Goal: Find specific page/section: Find specific page/section

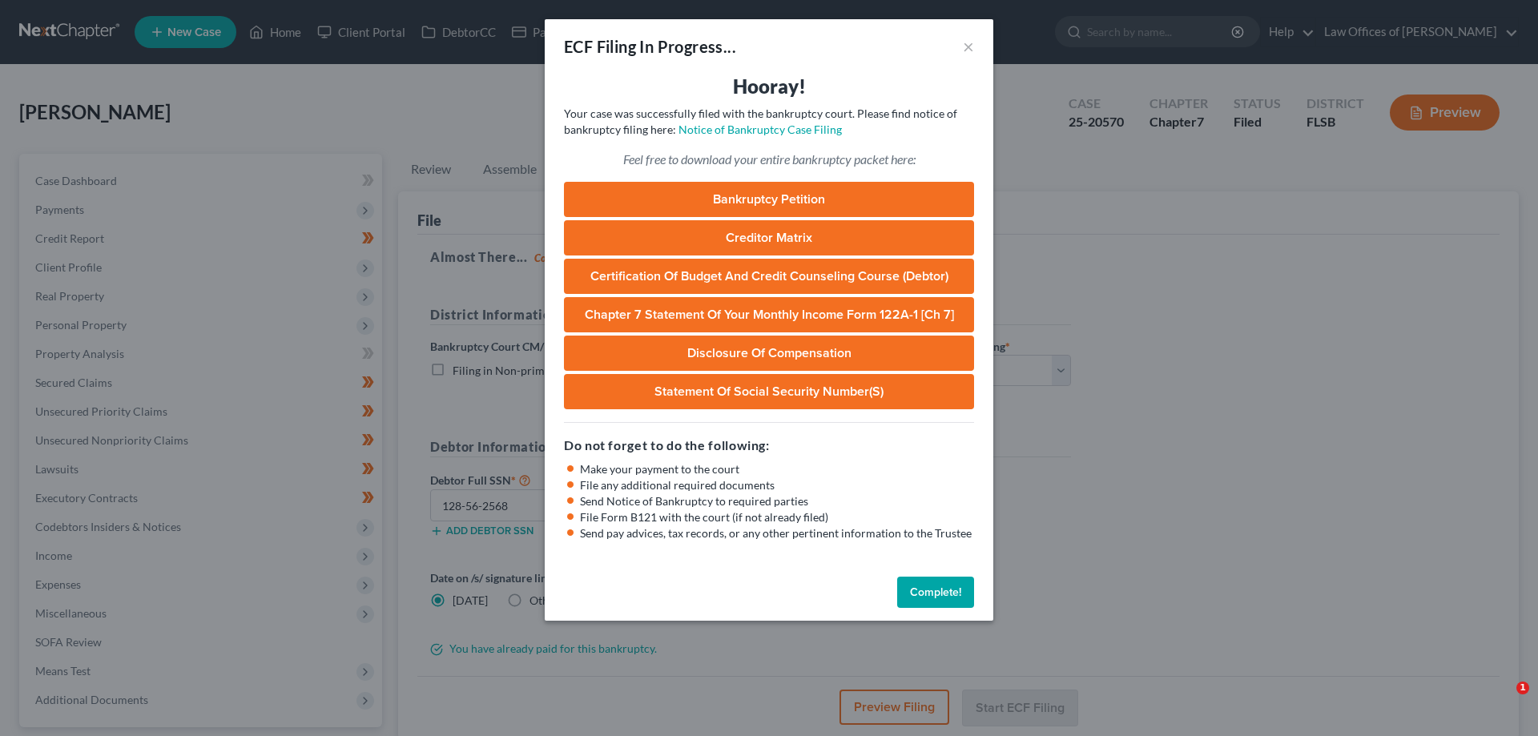
select select "2"
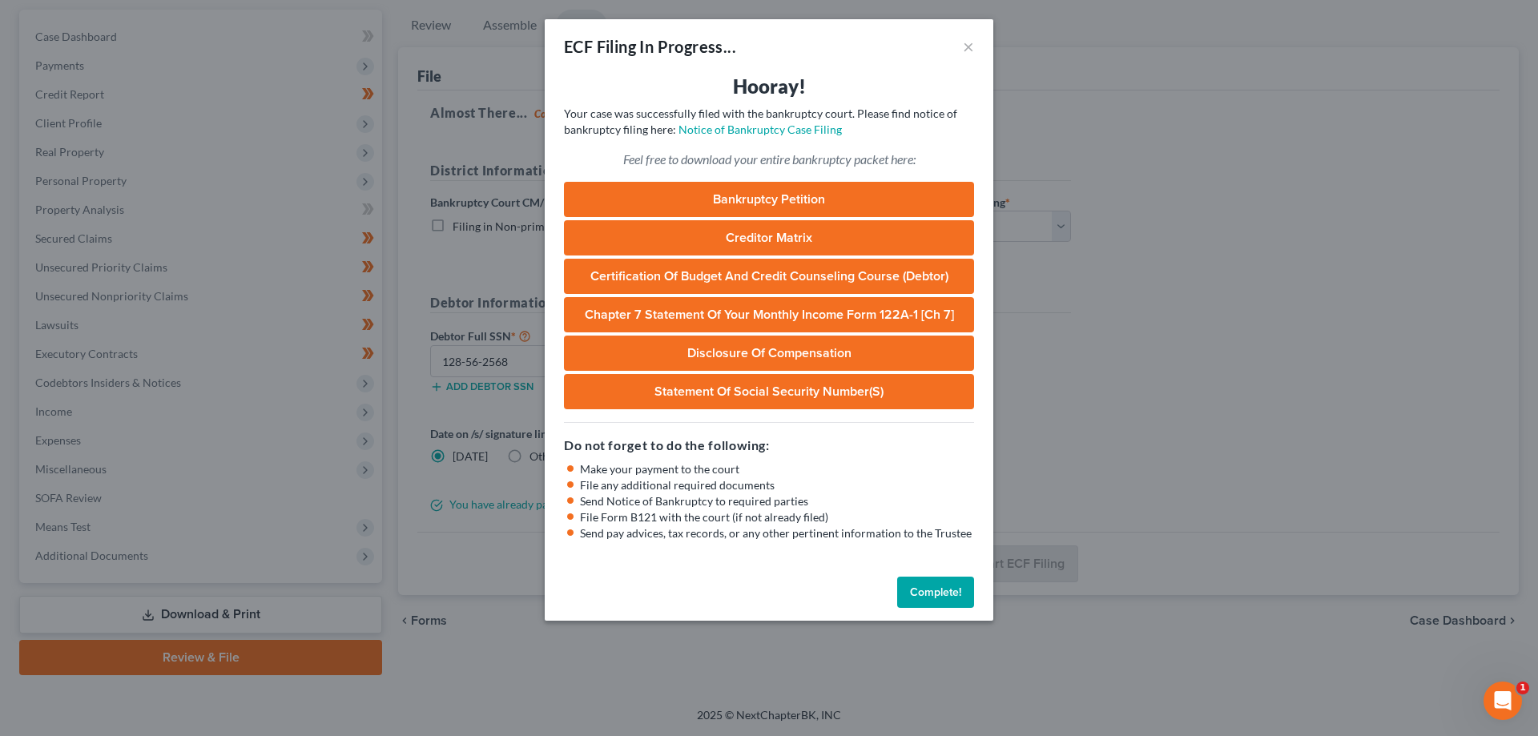
click at [927, 595] on button "Complete!" at bounding box center [935, 593] width 77 height 32
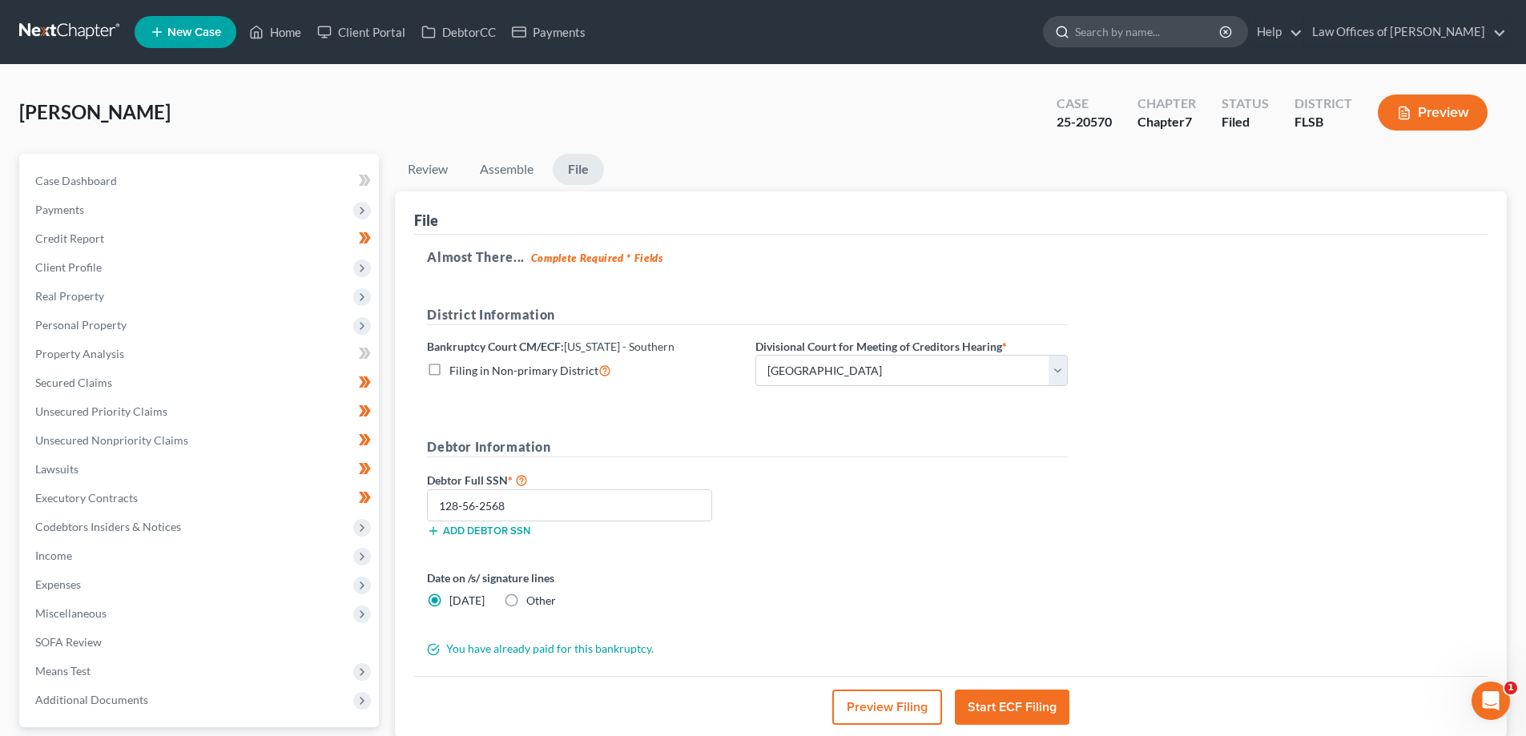
click at [1180, 36] on input "search" at bounding box center [1148, 32] width 147 height 30
type input "[PERSON_NAME]"
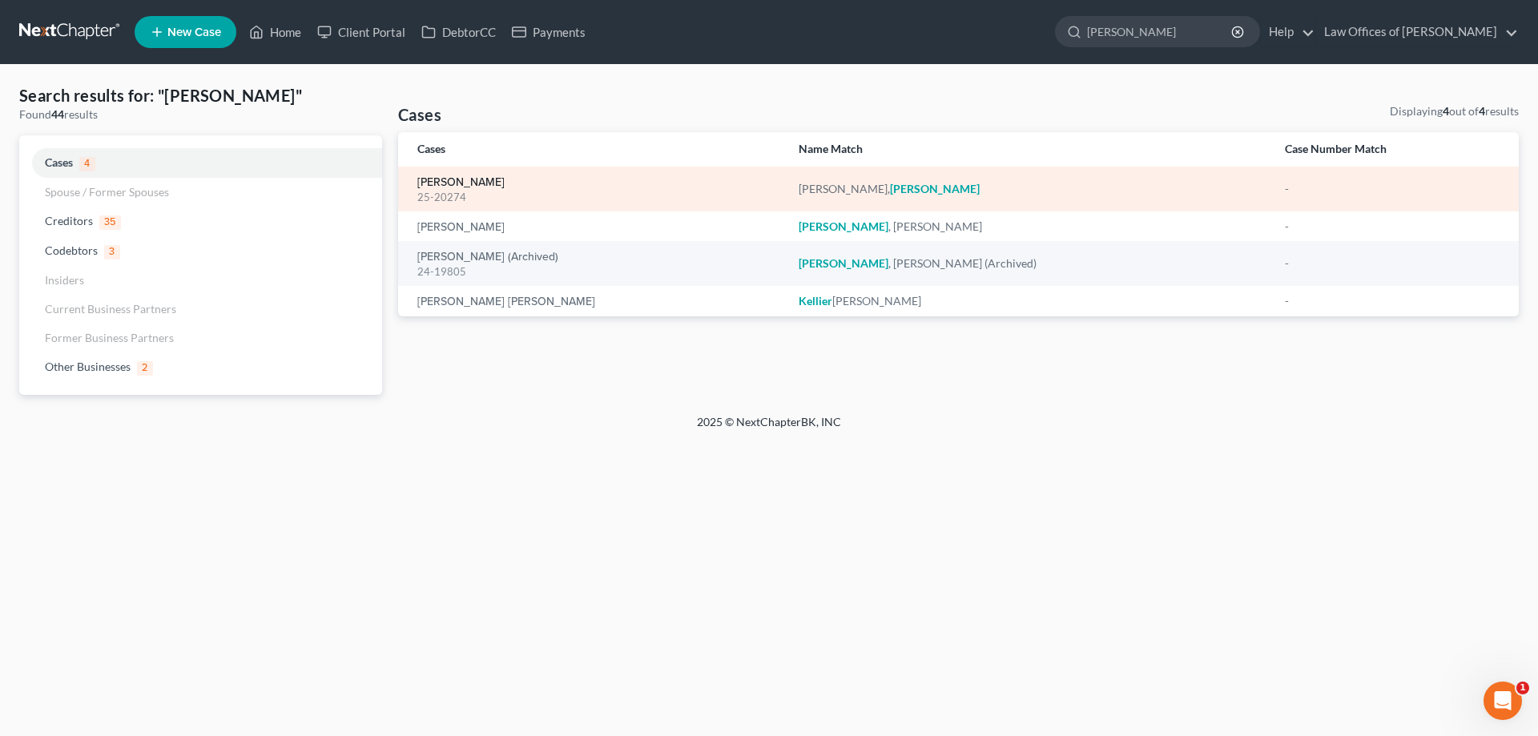
click at [472, 187] on link "[PERSON_NAME]" at bounding box center [460, 182] width 87 height 11
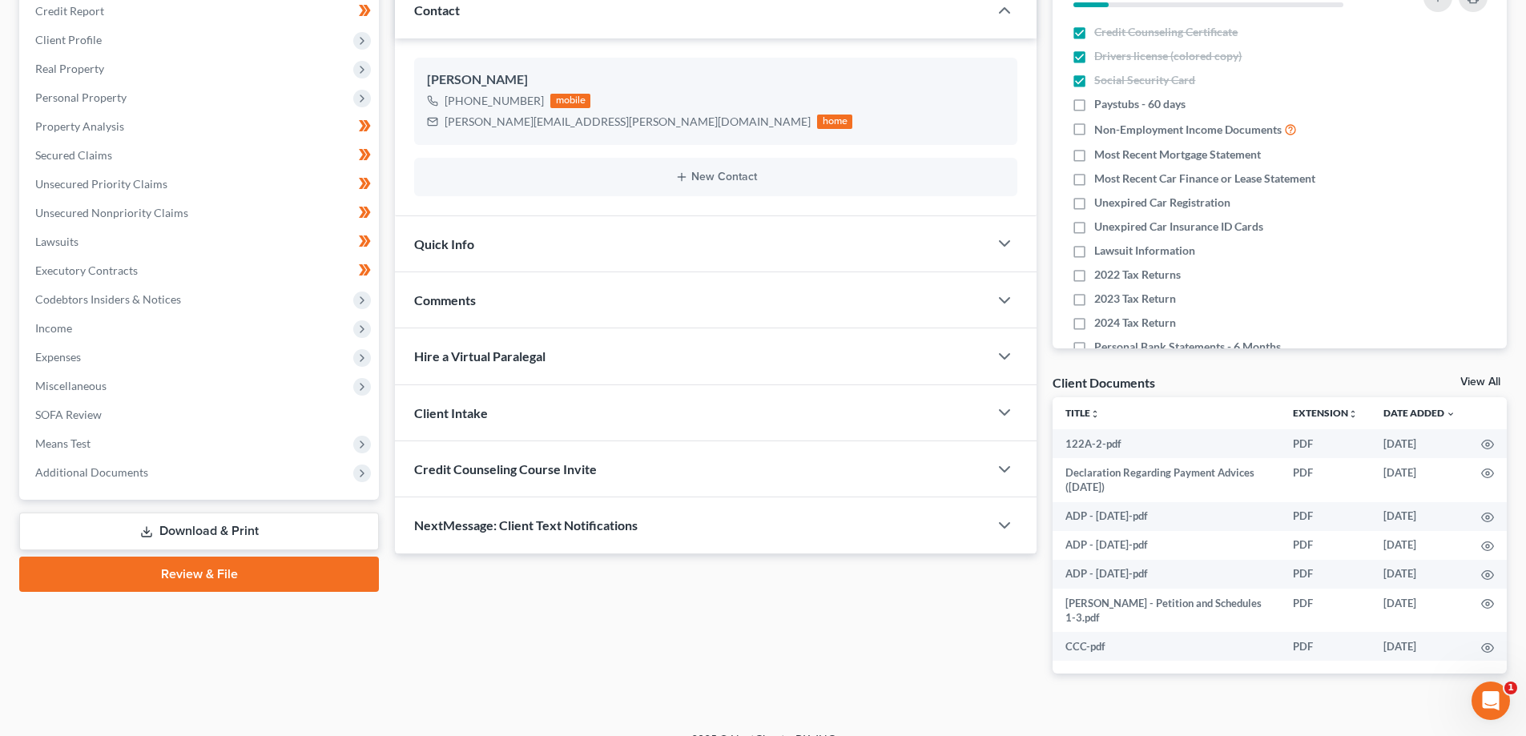
scroll to position [251, 0]
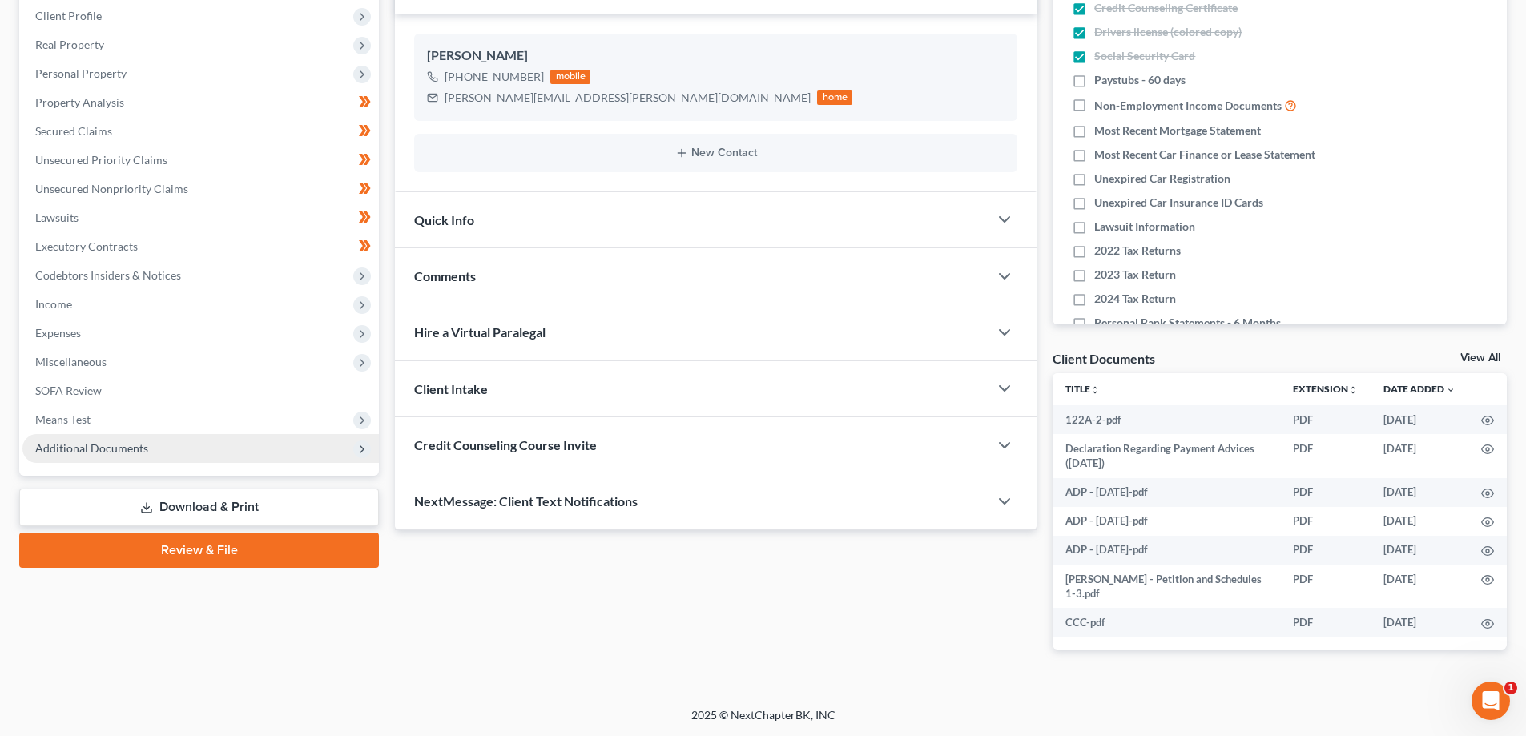
click at [97, 453] on span "Additional Documents" at bounding box center [91, 448] width 113 height 14
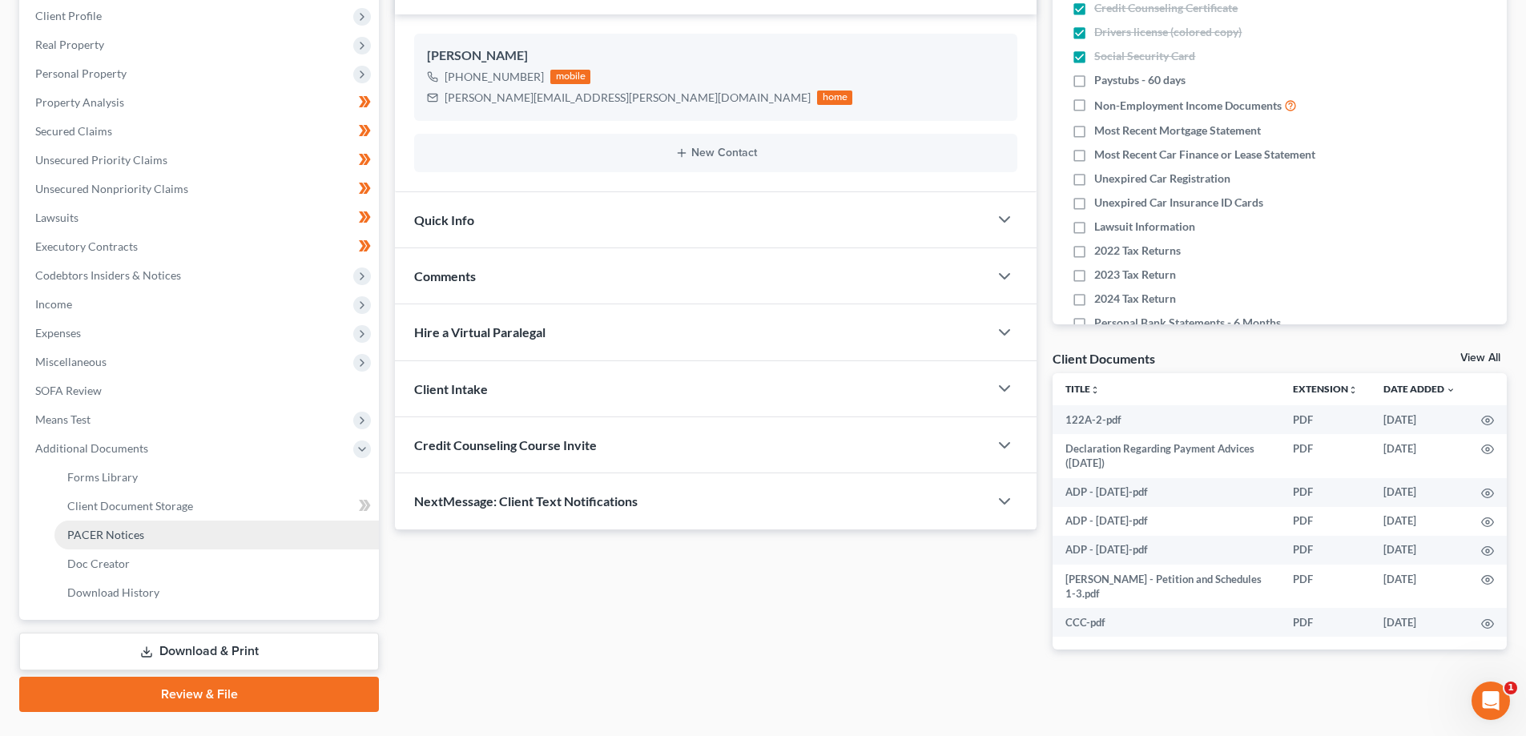
click at [119, 547] on link "PACER Notices" at bounding box center [216, 535] width 324 height 29
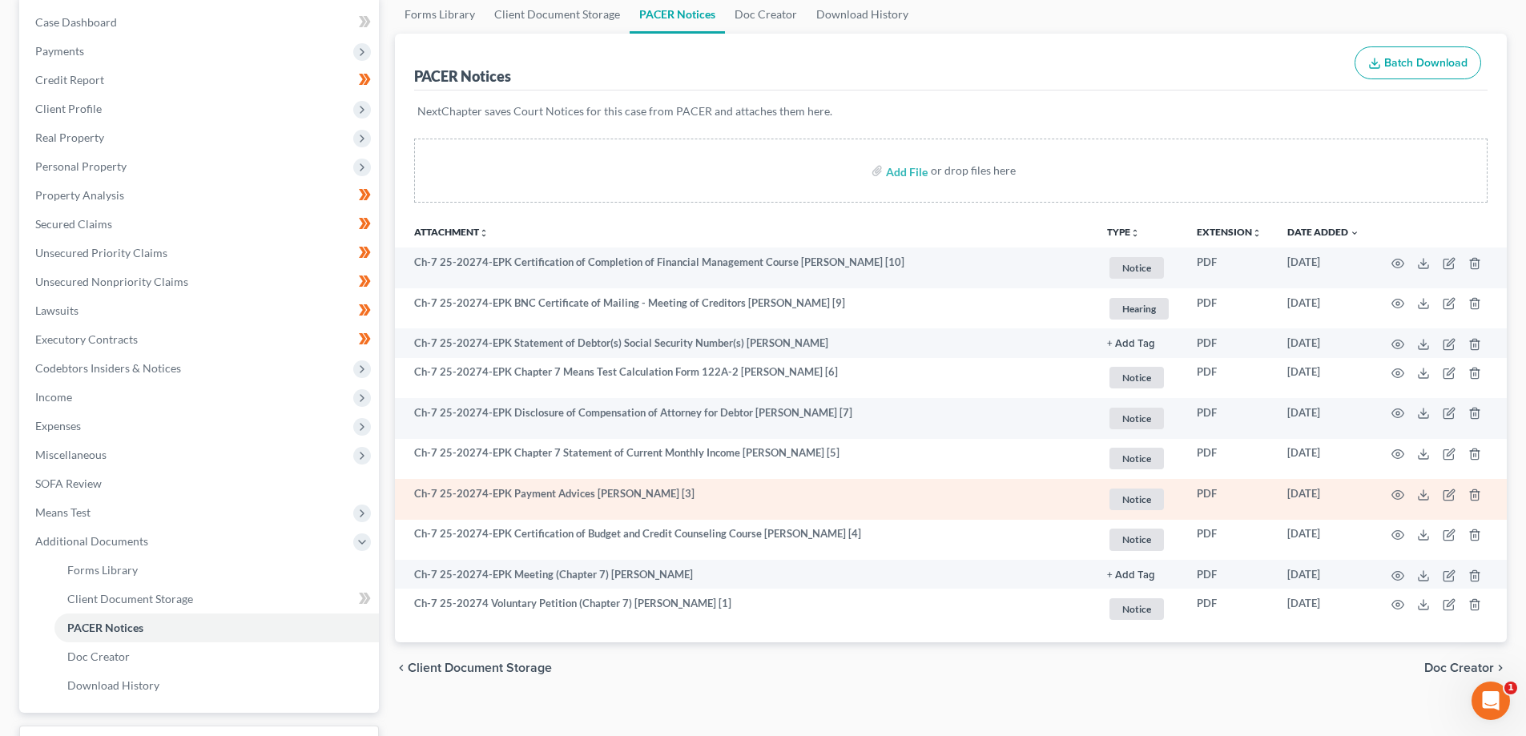
scroll to position [160, 0]
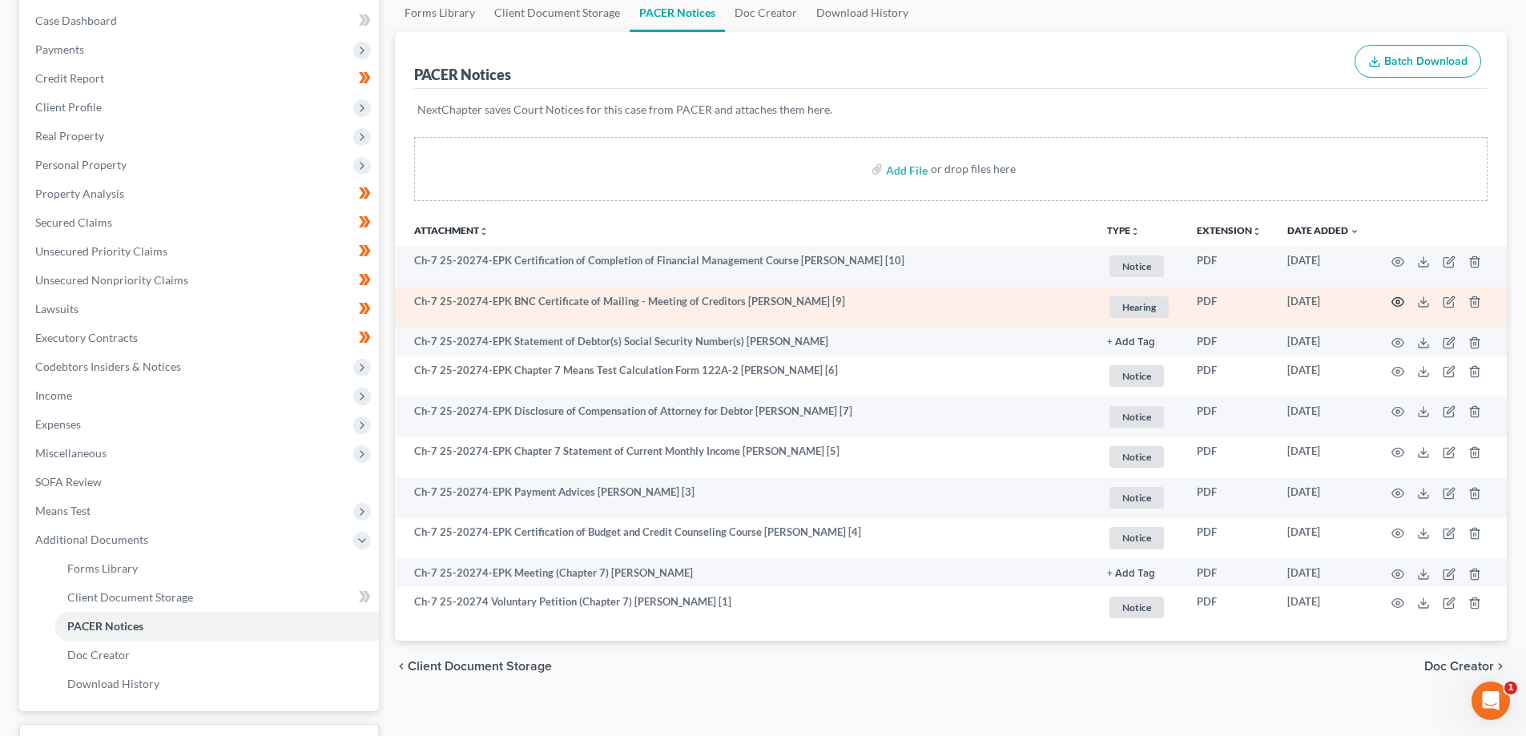
click at [1399, 300] on icon "button" at bounding box center [1397, 302] width 13 height 13
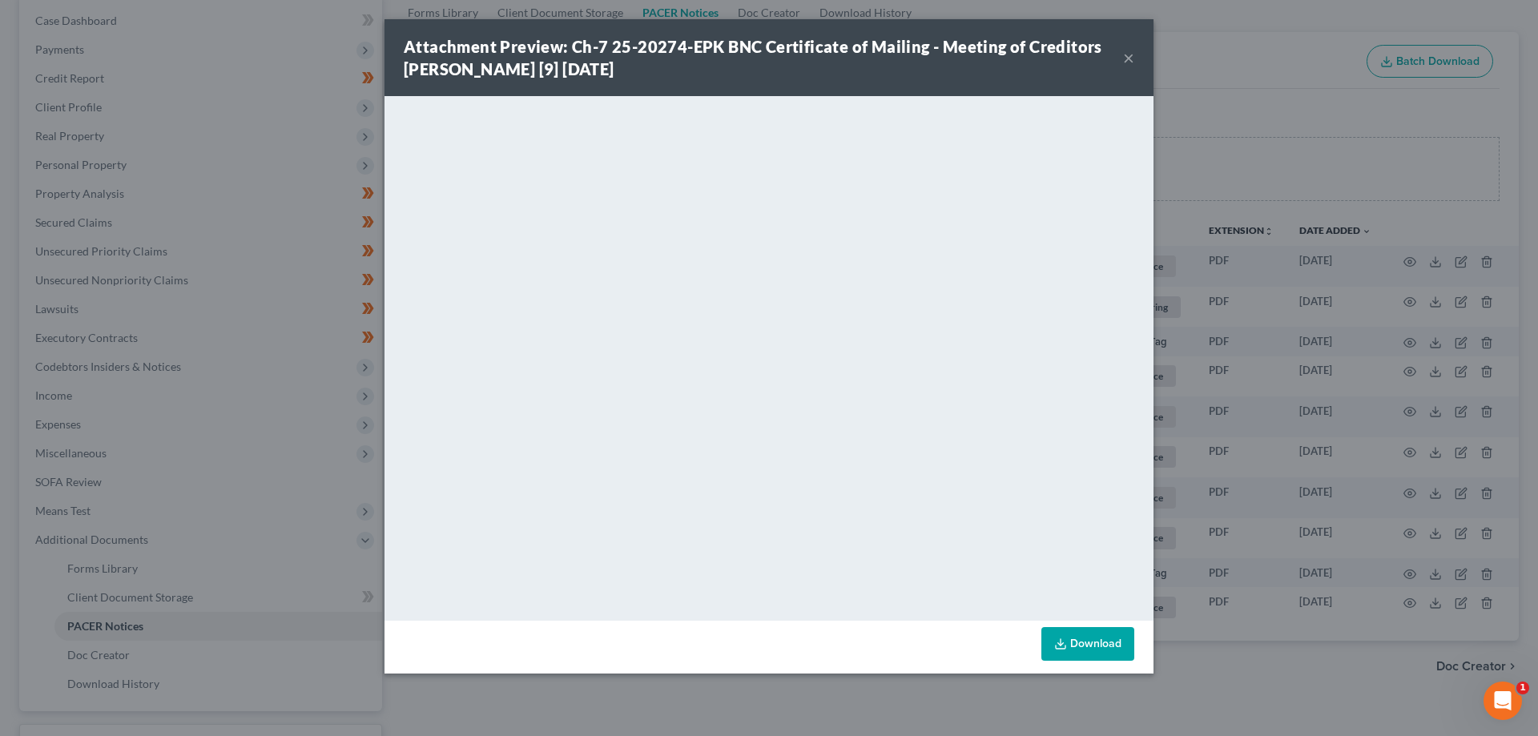
click at [216, 37] on div "Attachment Preview: Ch-7 25-20274-EPK BNC Certificate of Mailing - Meeting of C…" at bounding box center [769, 368] width 1538 height 736
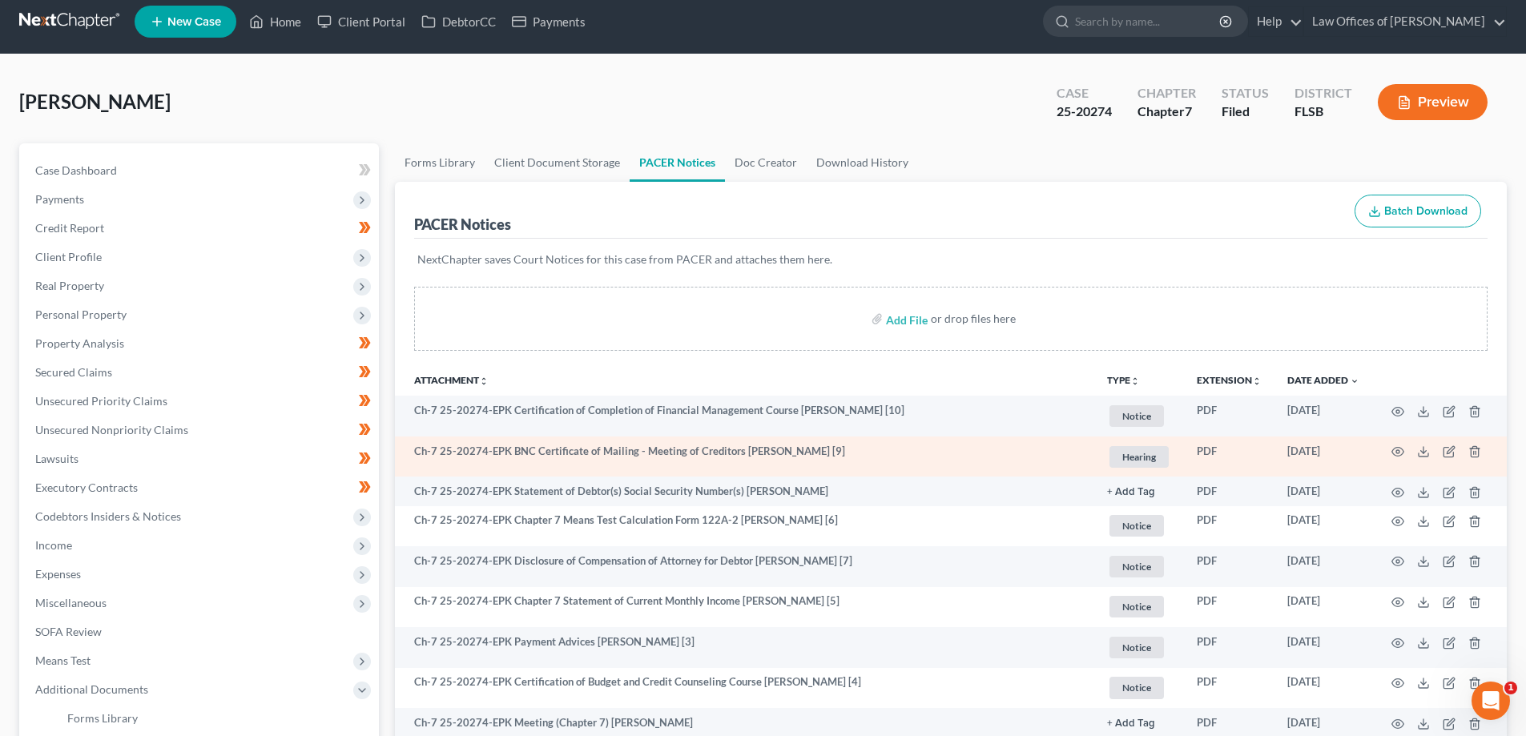
scroll to position [0, 0]
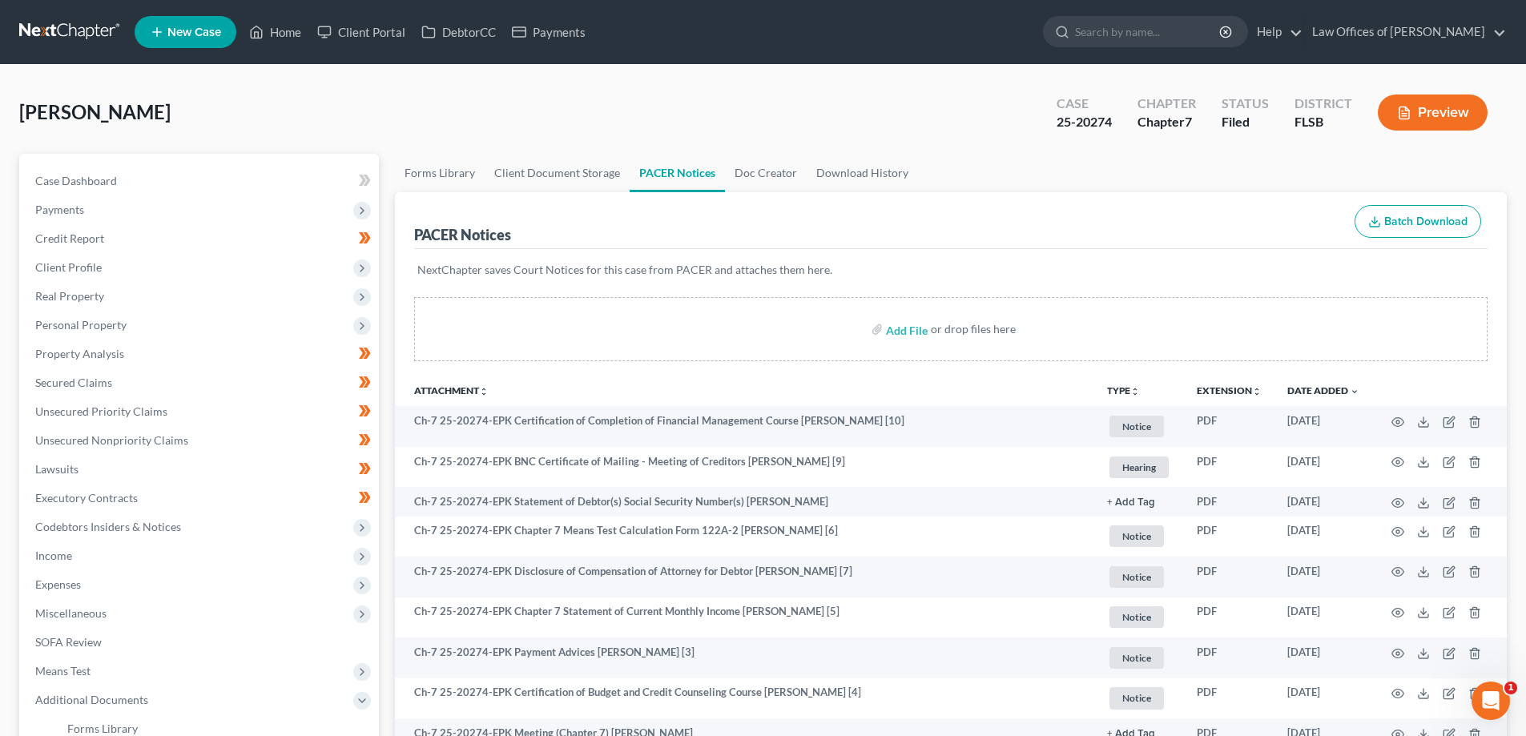
click at [66, 22] on link at bounding box center [70, 32] width 103 height 29
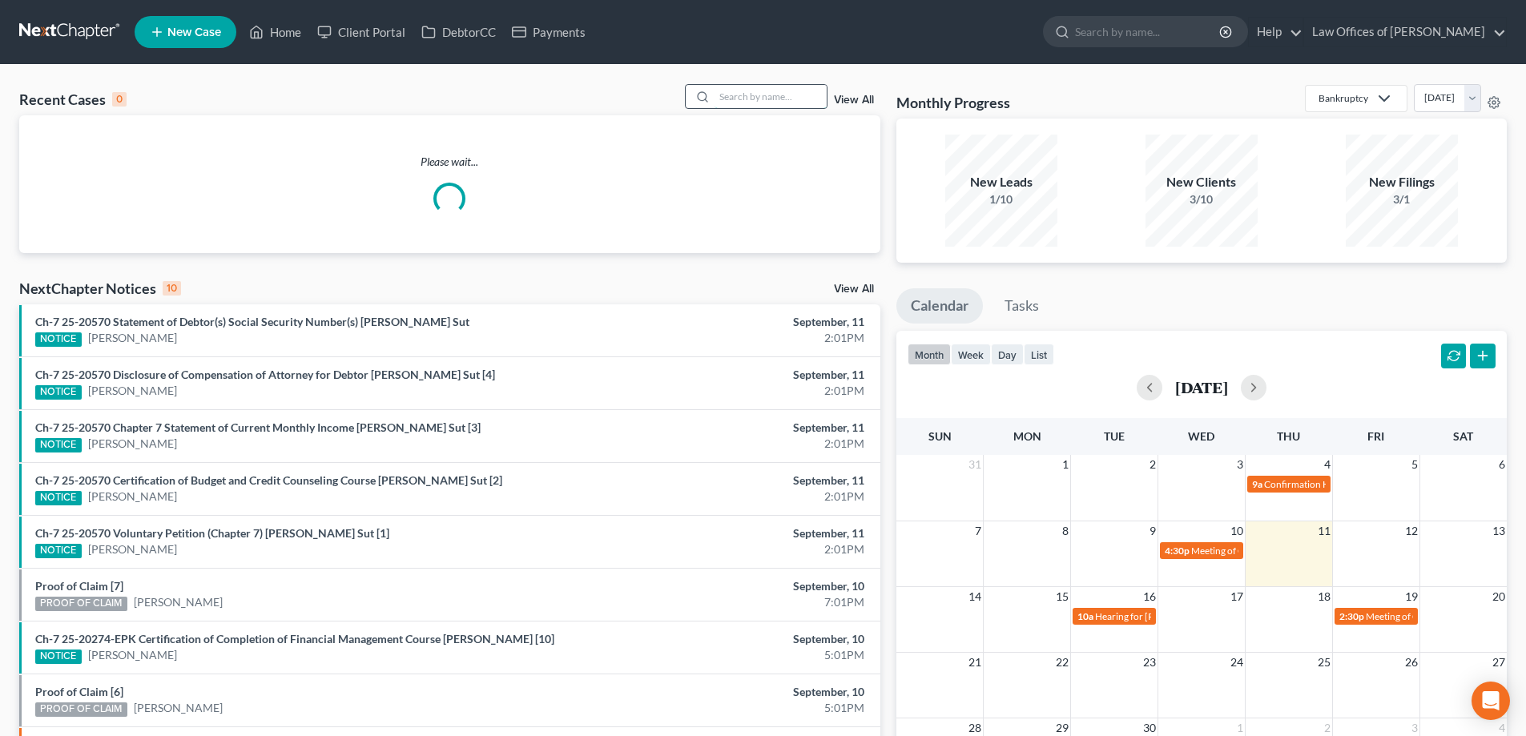
click at [759, 95] on input "search" at bounding box center [770, 96] width 112 height 23
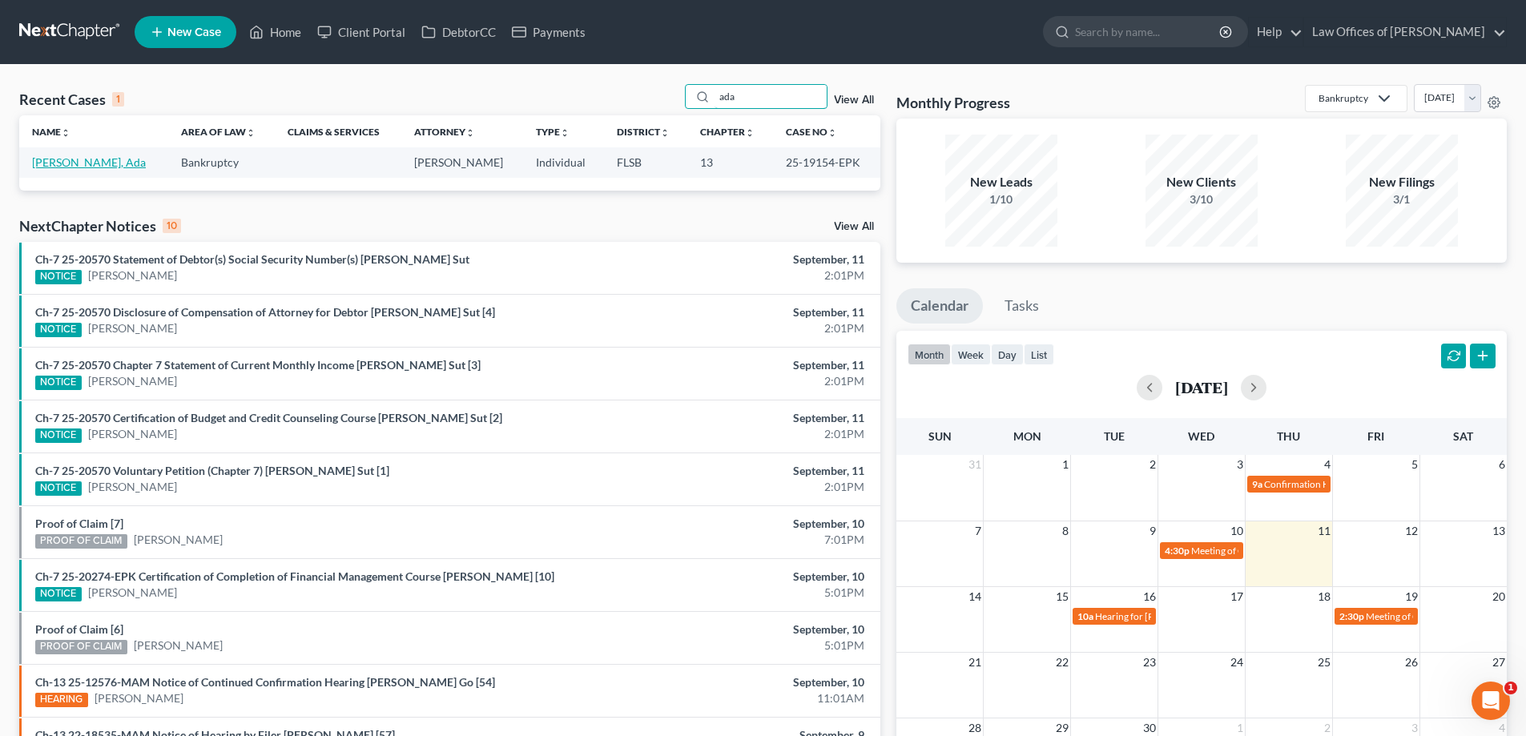
type input "ada"
click at [99, 158] on link "[PERSON_NAME], Ada" at bounding box center [89, 162] width 114 height 14
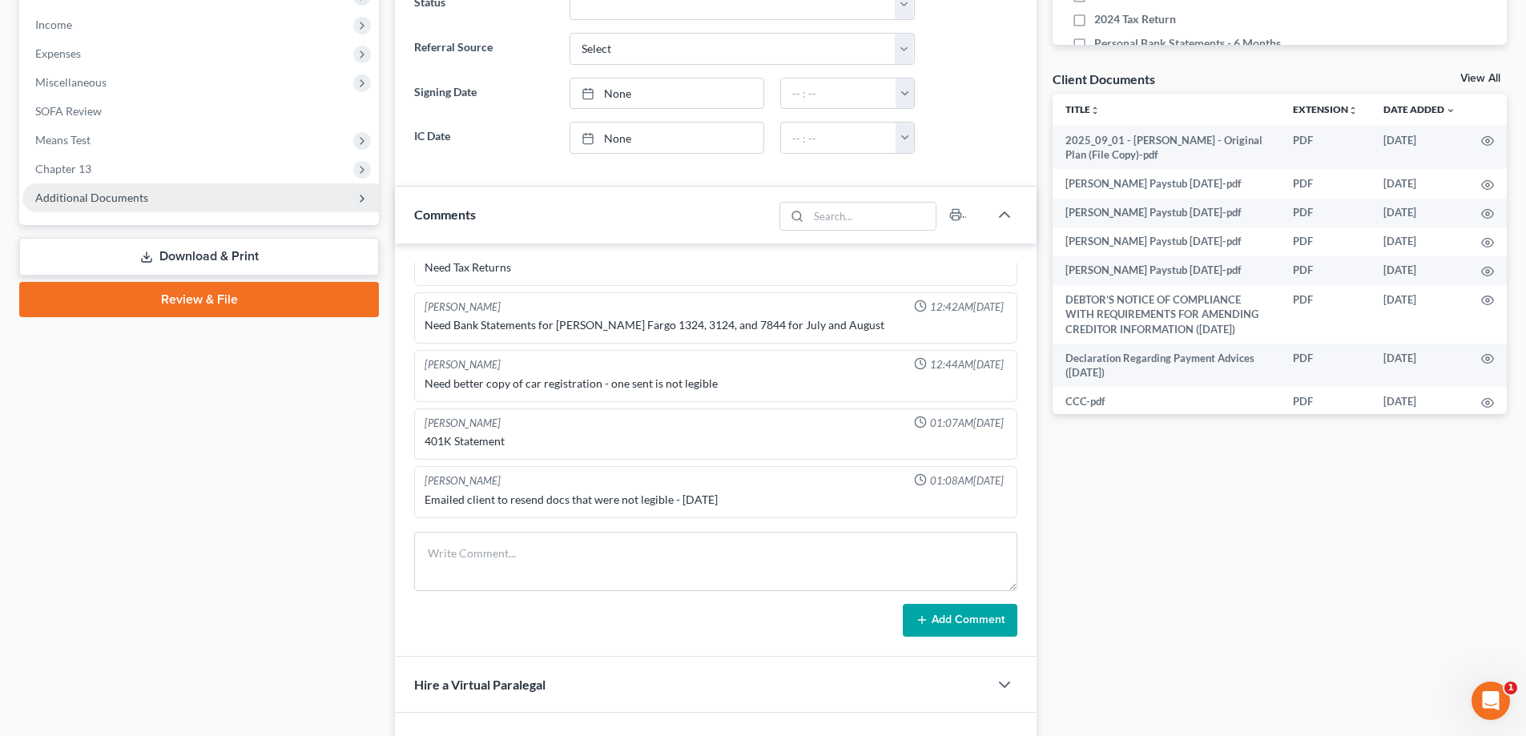
scroll to position [417, 0]
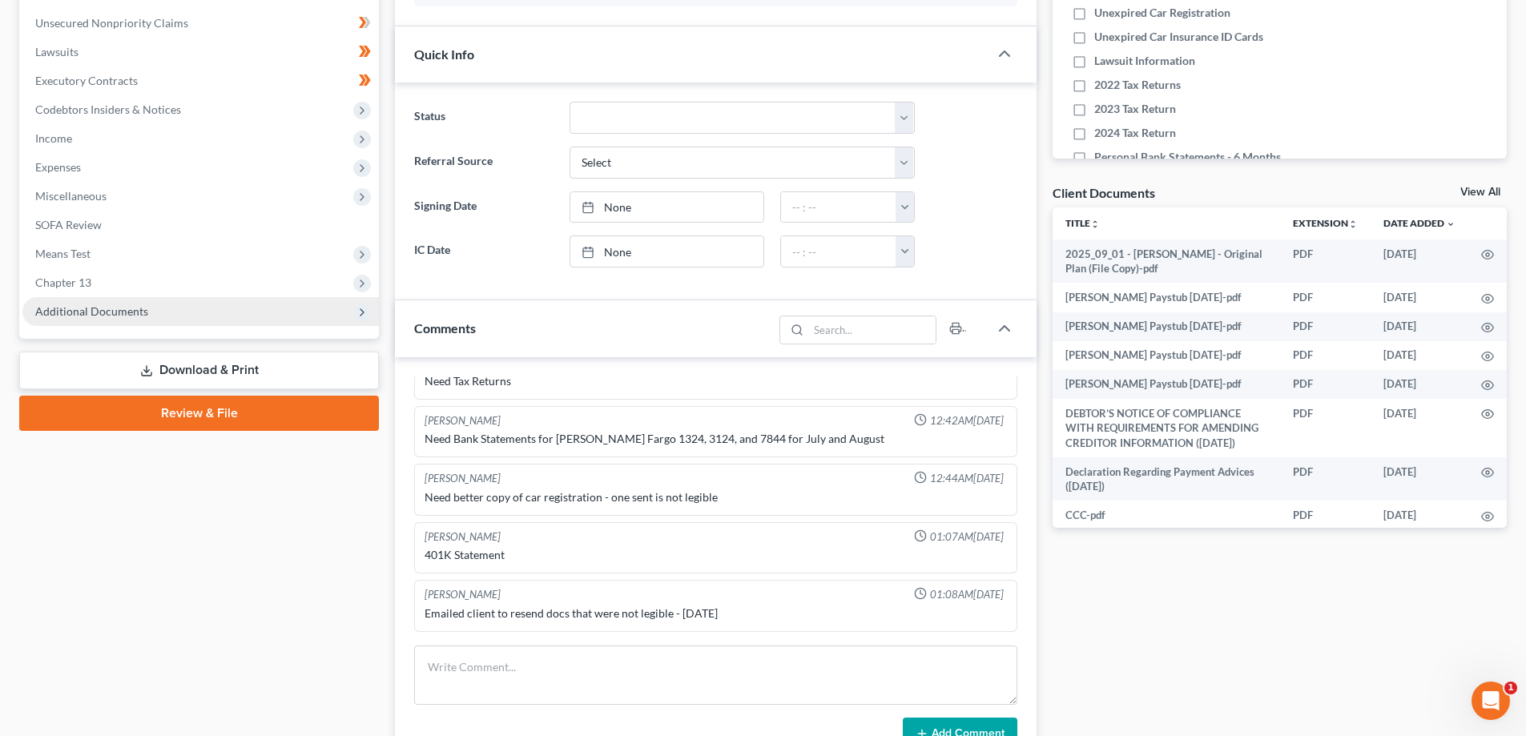
click at [85, 299] on span "Additional Documents" at bounding box center [200, 311] width 356 height 29
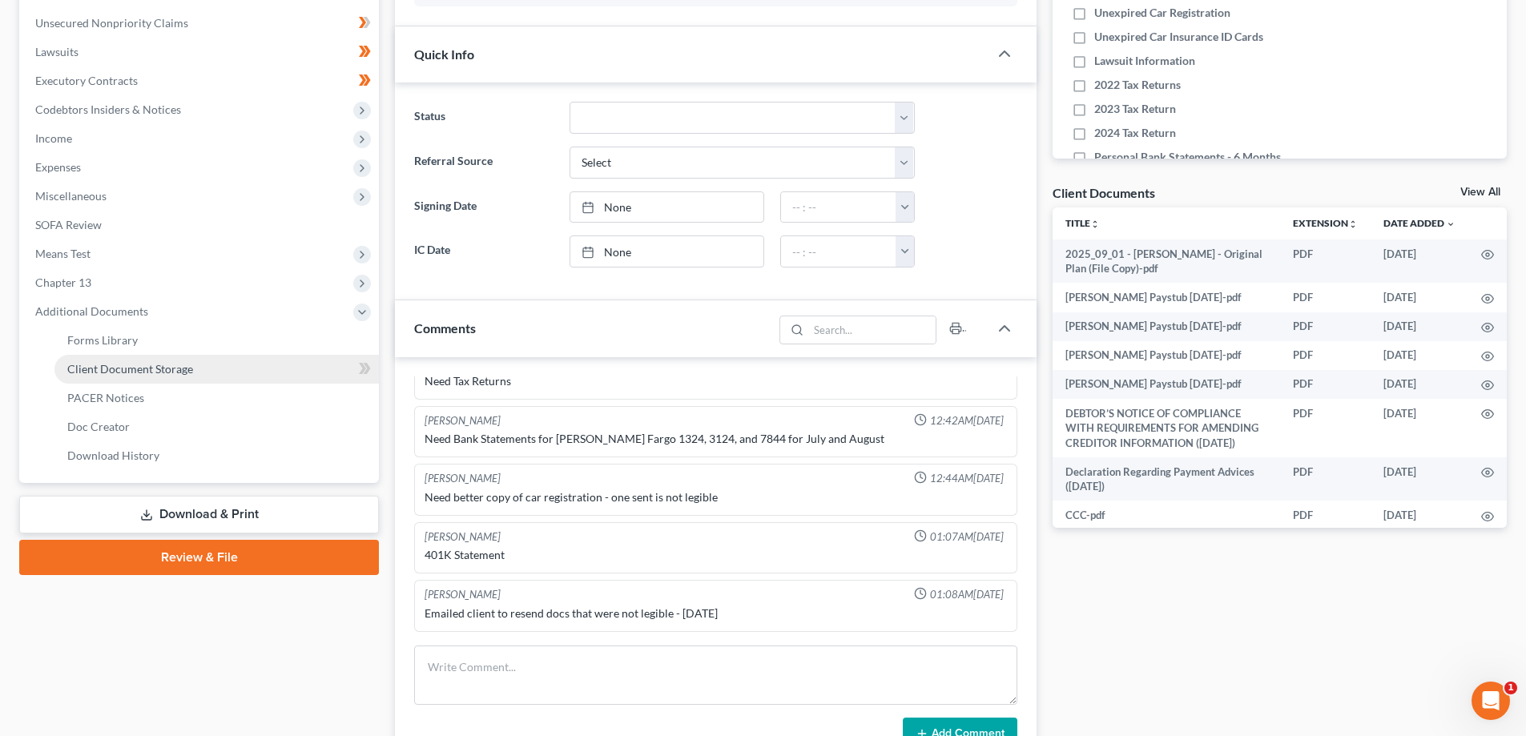
click at [127, 366] on span "Client Document Storage" at bounding box center [130, 369] width 126 height 14
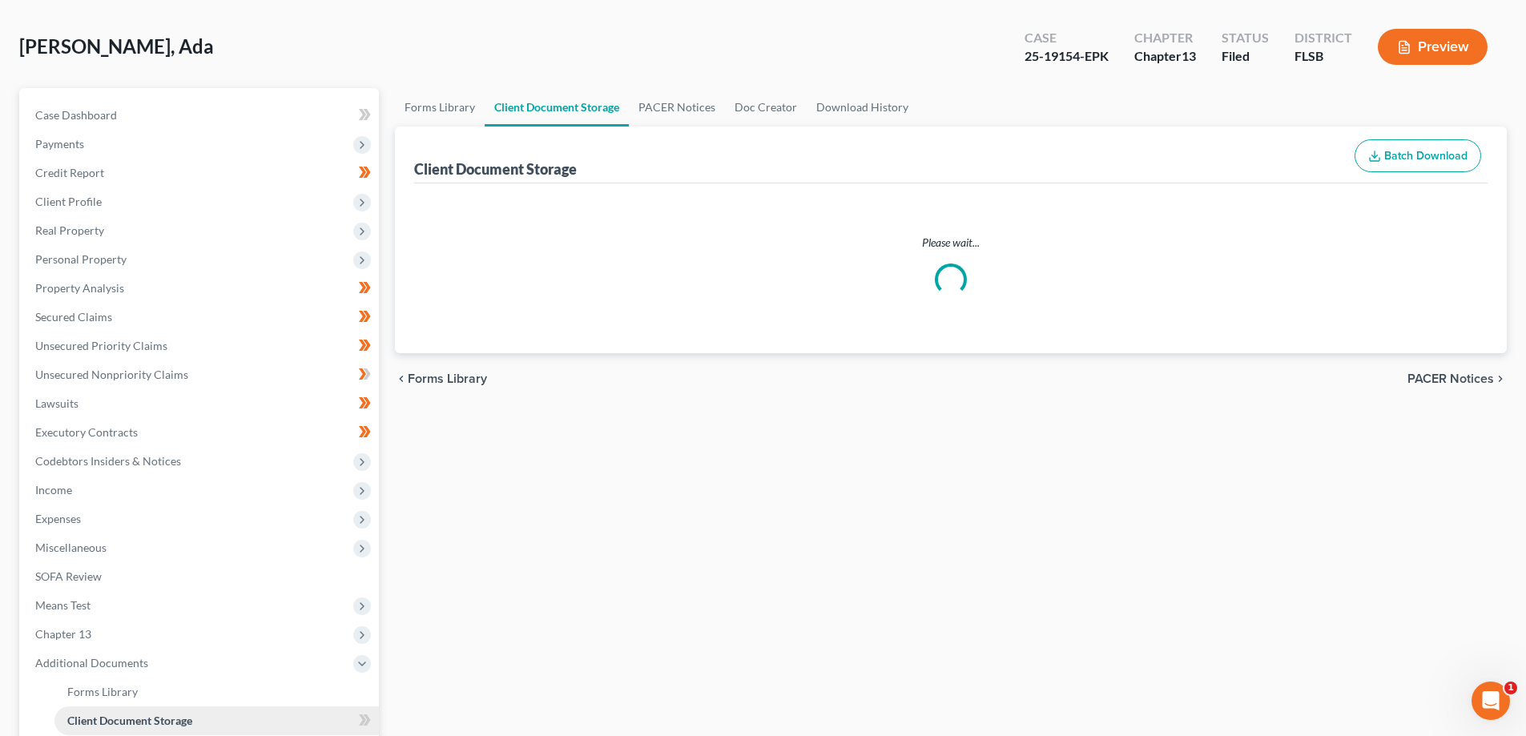
scroll to position [12, 0]
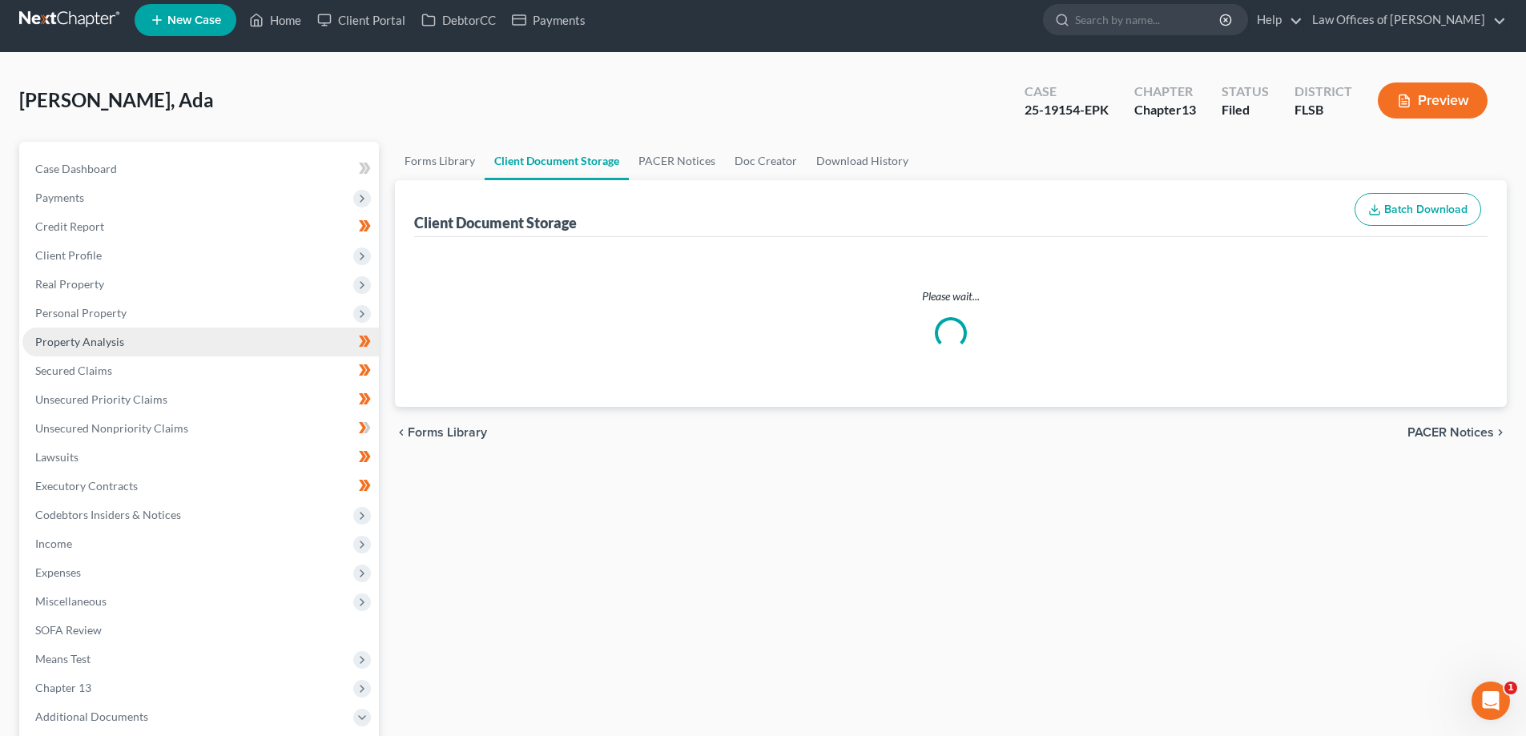
select select "9"
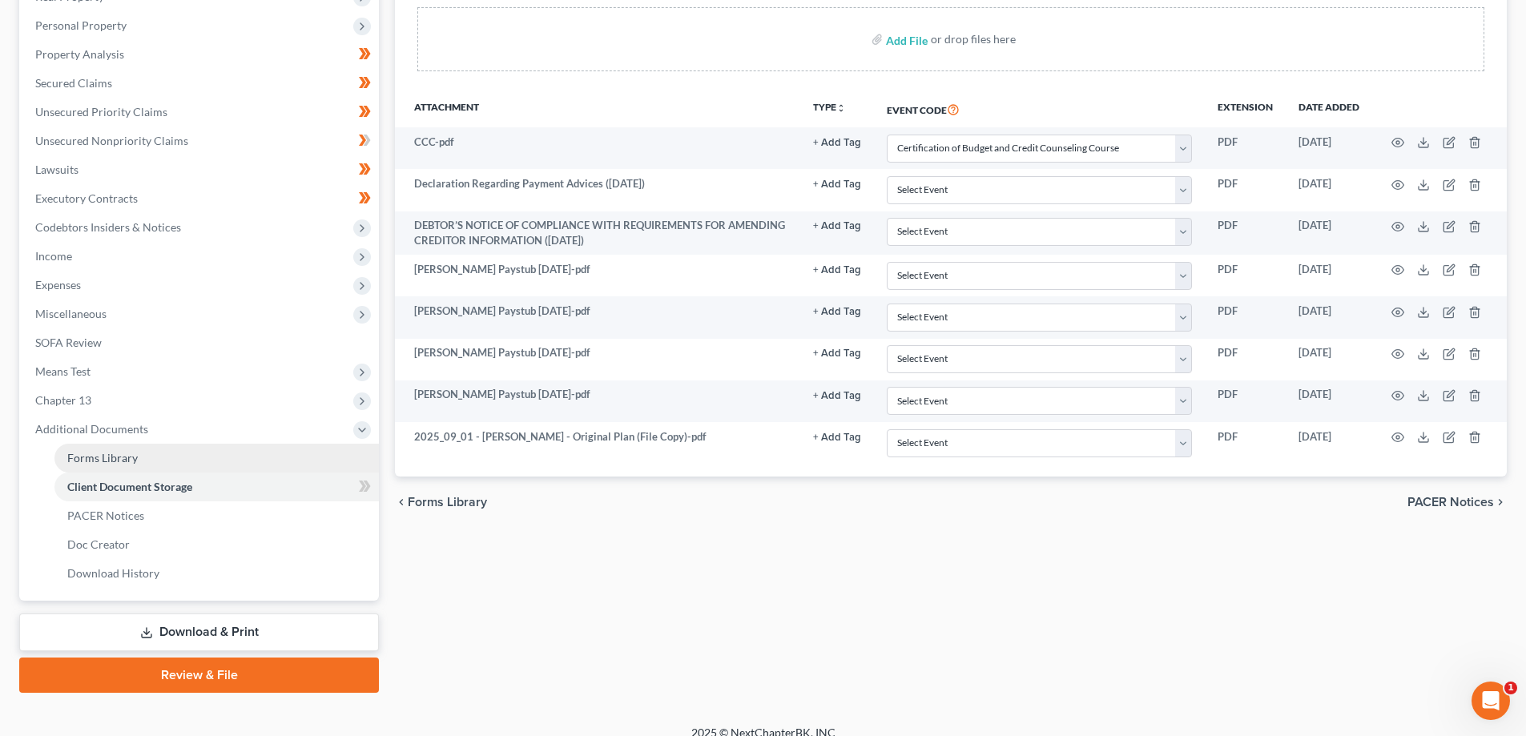
scroll to position [317, 0]
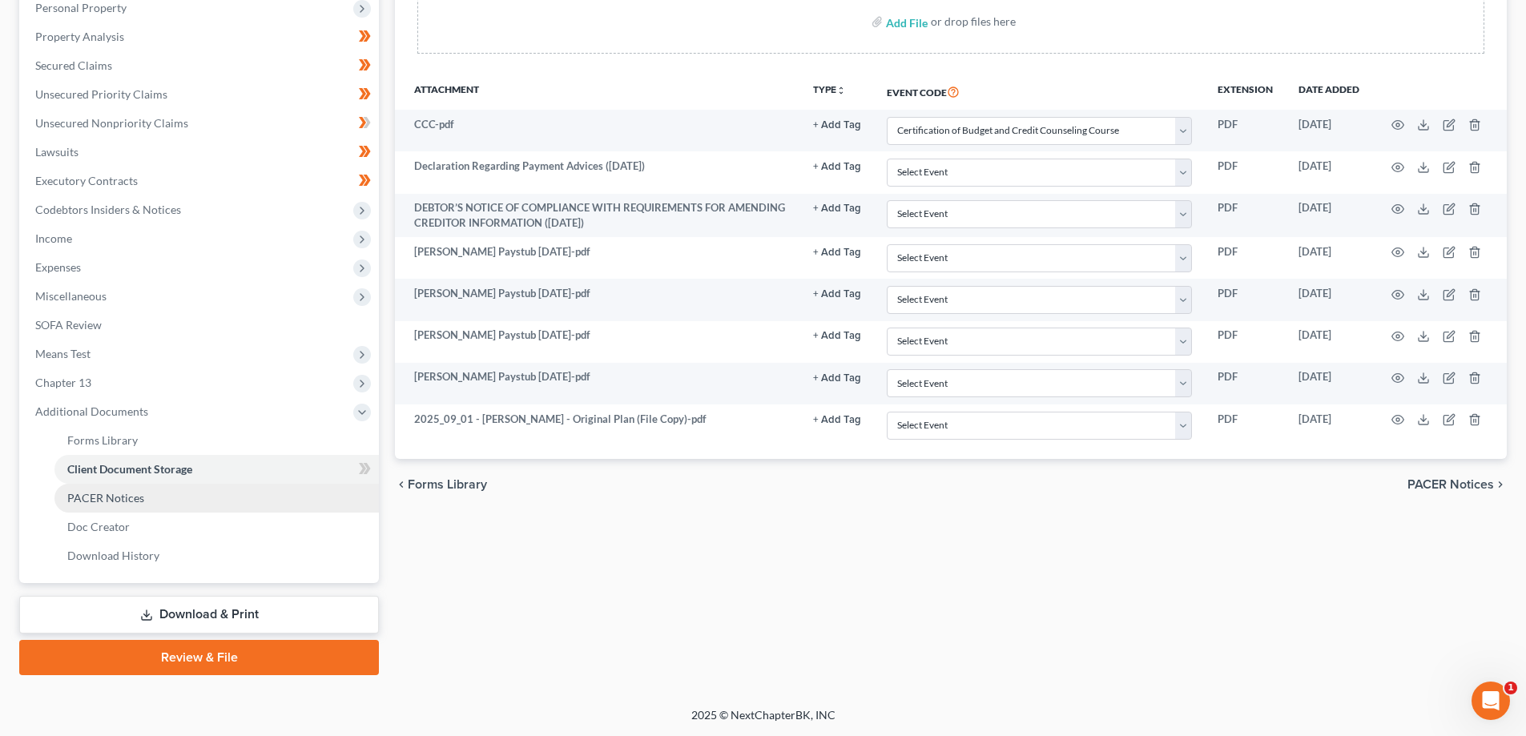
click at [223, 502] on link "PACER Notices" at bounding box center [216, 498] width 324 height 29
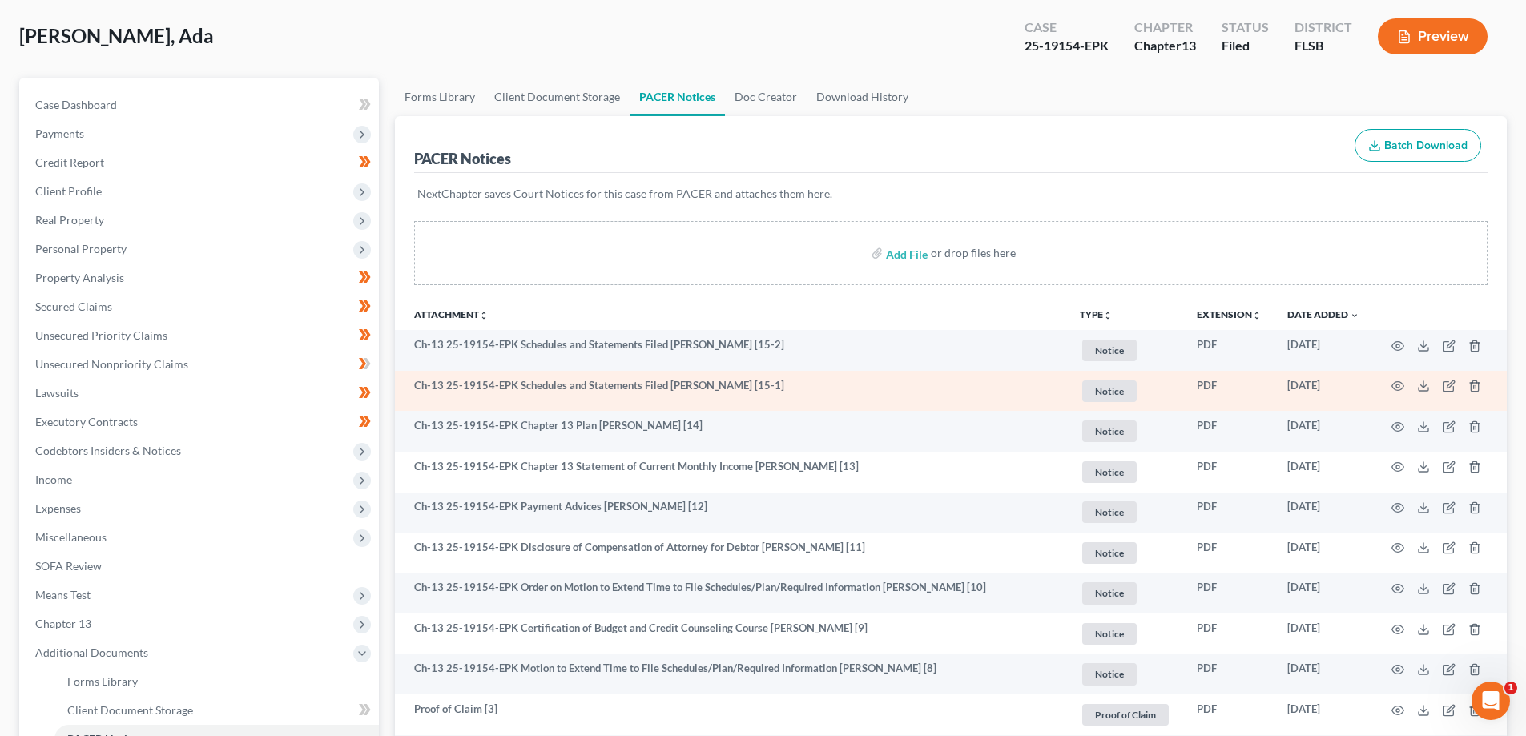
scroll to position [80, 0]
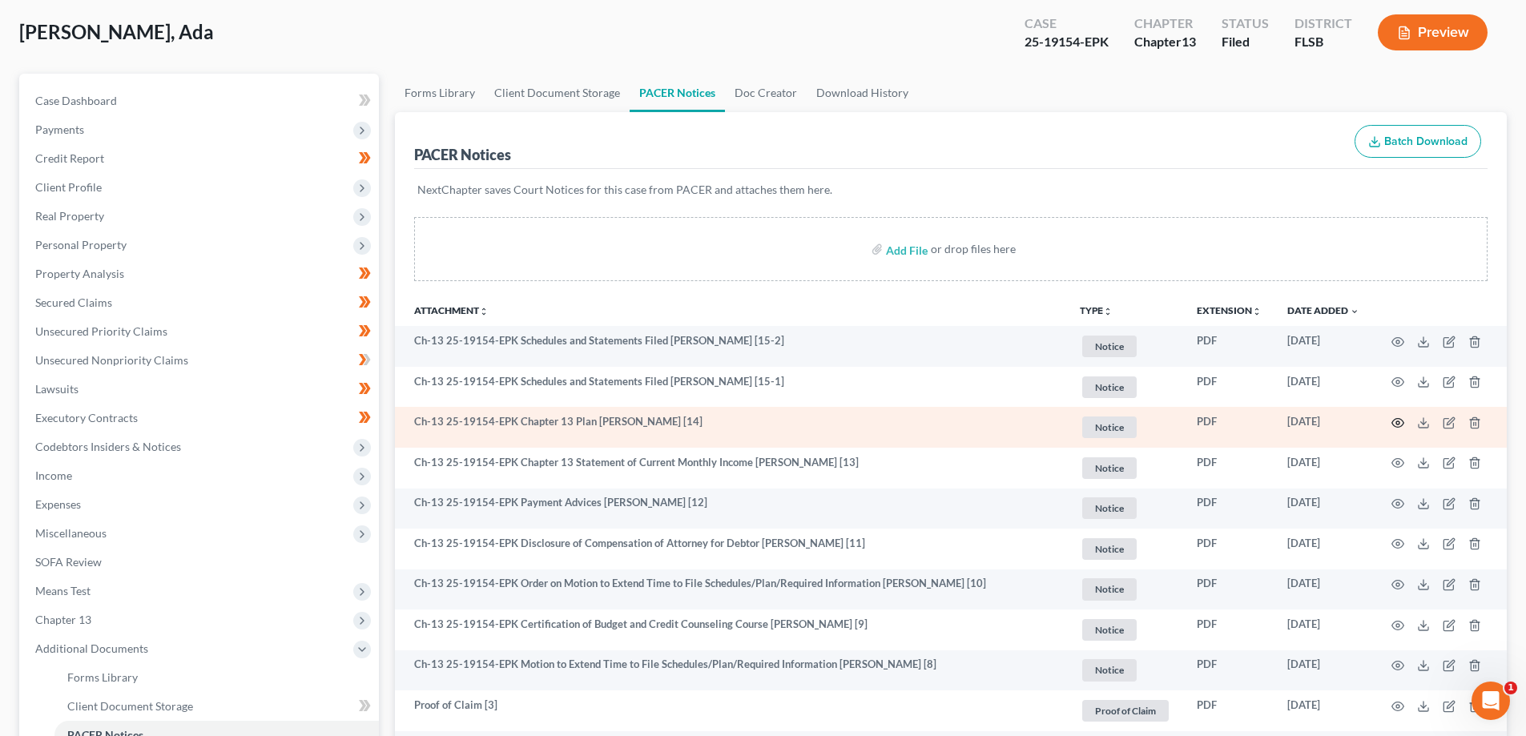
click at [1403, 424] on icon "button" at bounding box center [1398, 423] width 12 height 9
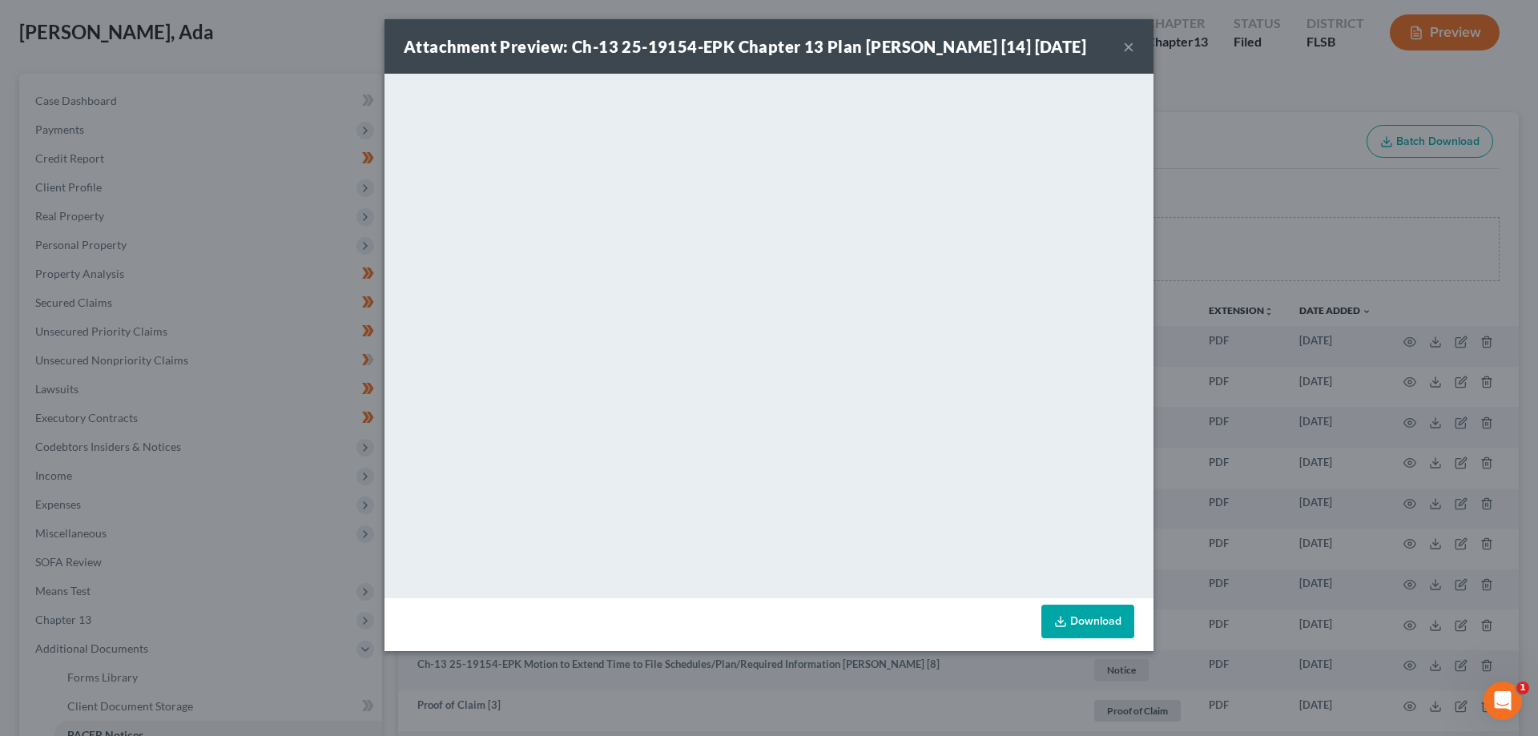
click at [1127, 56] on button "×" at bounding box center [1128, 46] width 11 height 19
